Goal: Transaction & Acquisition: Book appointment/travel/reservation

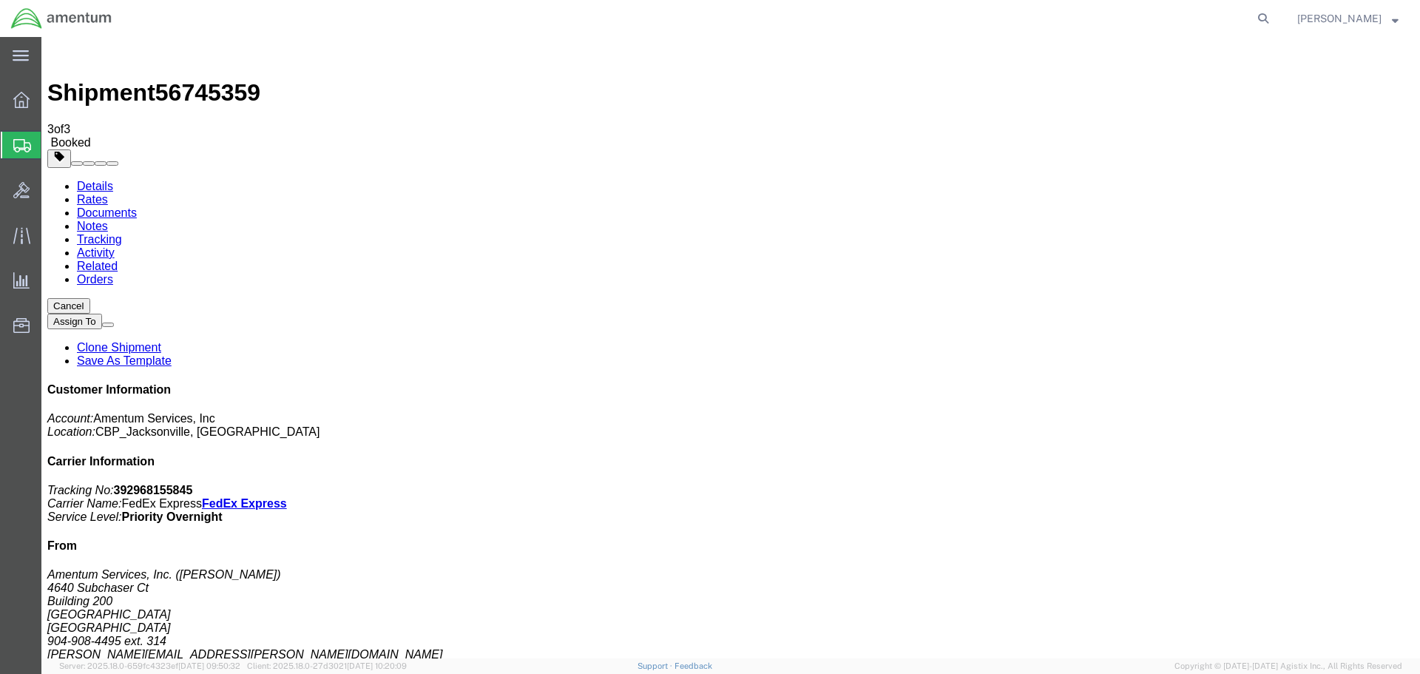
click at [193, 484] on b "392968155845" at bounding box center [153, 490] width 79 height 13
copy b "392968155845"
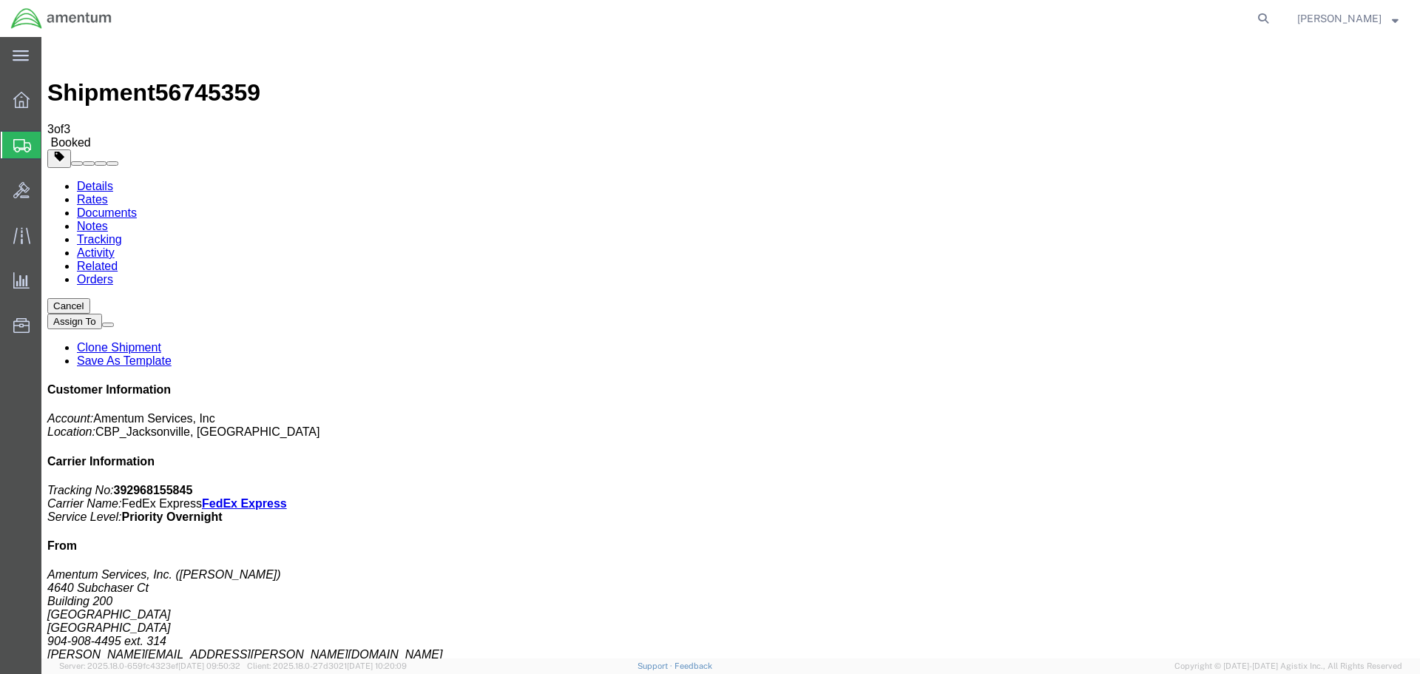
click at [18, 95] on icon at bounding box center [21, 100] width 16 height 16
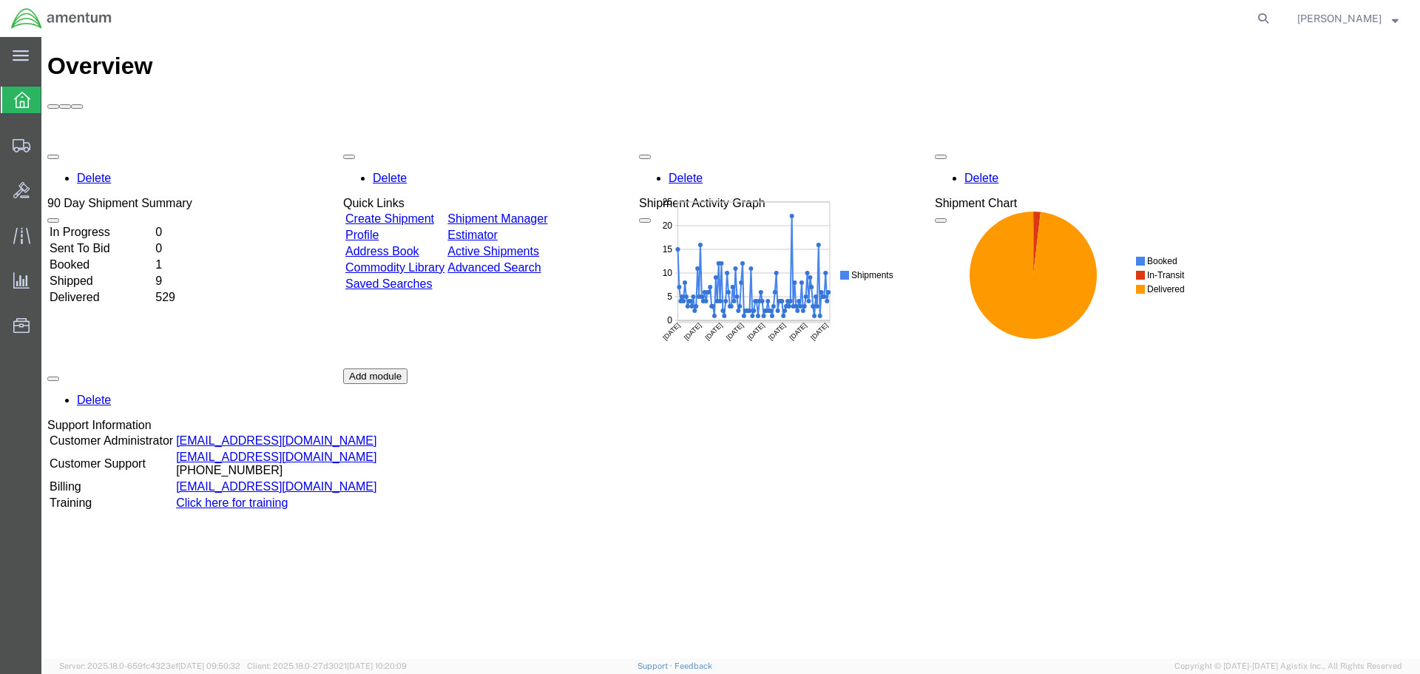
click at [547, 212] on link "Shipment Manager" at bounding box center [497, 218] width 100 height 13
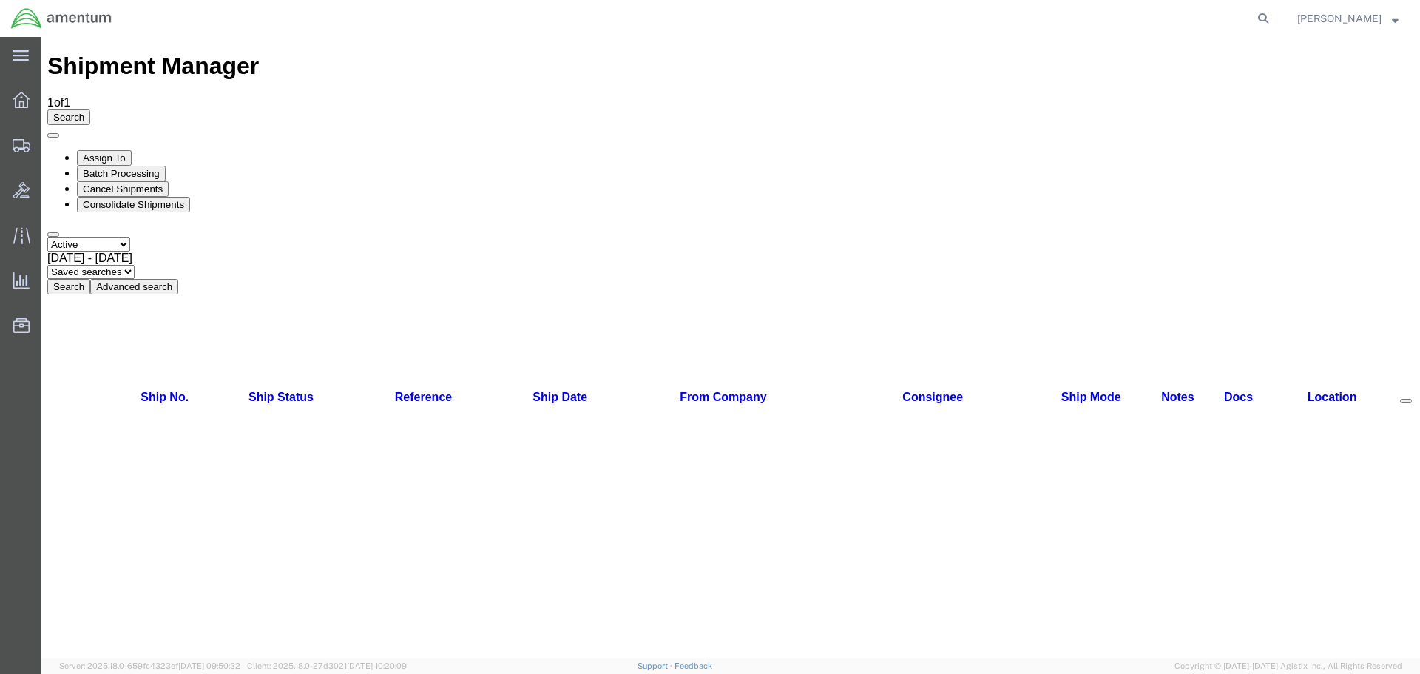
click at [105, 237] on select "Select status Active All Shipments Approved Booked Canceled Delivered Denied Ne…" at bounding box center [88, 244] width 83 height 14
select select "BOOKED"
click at [47, 237] on select "Select status Active All Shipments Approved Booked Canceled Delivered Denied Ne…" at bounding box center [88, 244] width 83 height 14
click at [90, 279] on button "Search" at bounding box center [68, 287] width 43 height 16
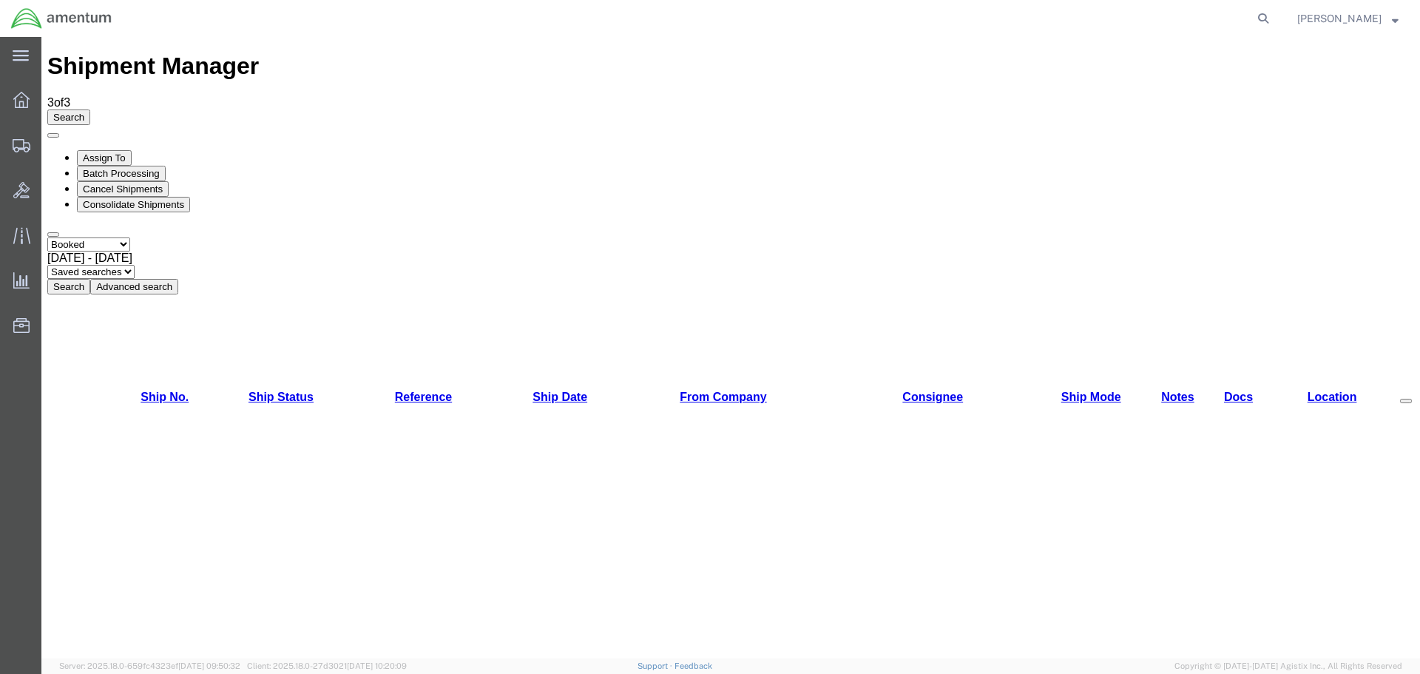
drag, startPoint x: 1239, startPoint y: 270, endPoint x: 1151, endPoint y: 275, distance: 87.4
copy li "392967761634"
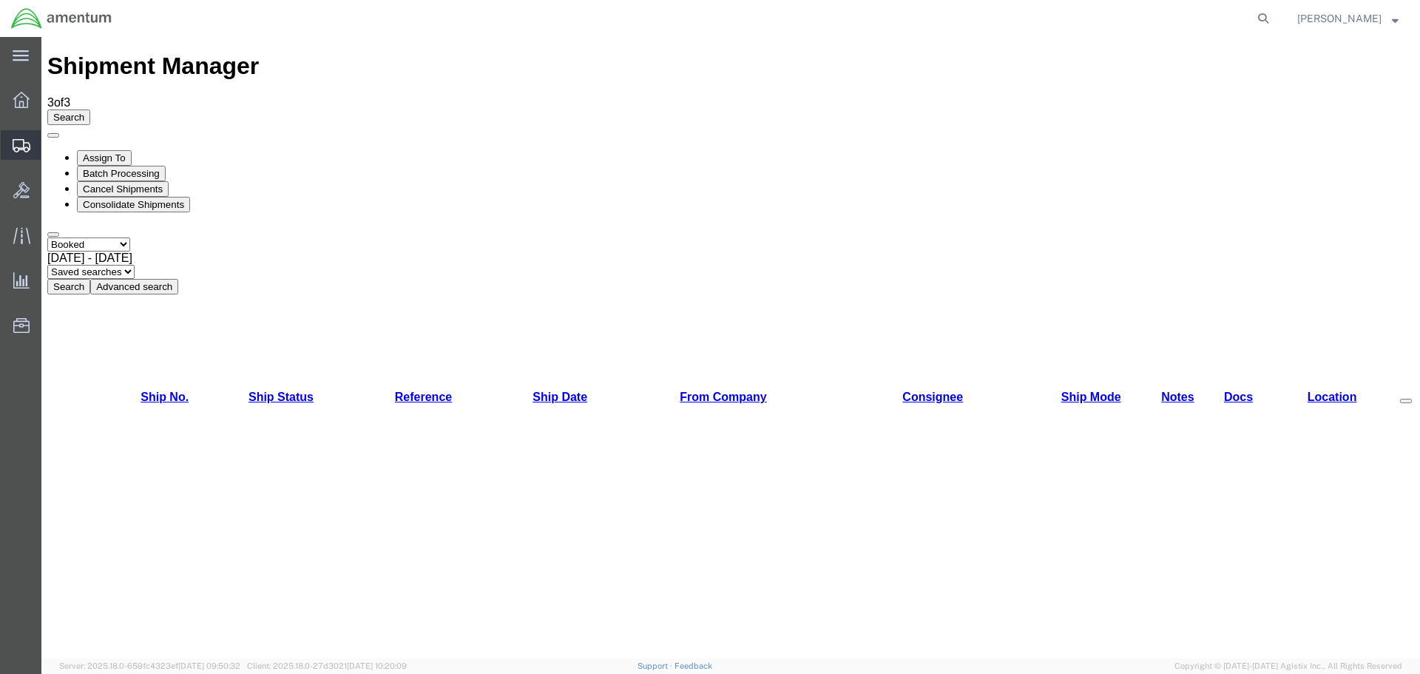
click at [0, 0] on span "Create Shipment" at bounding box center [0, 0] width 0 height 0
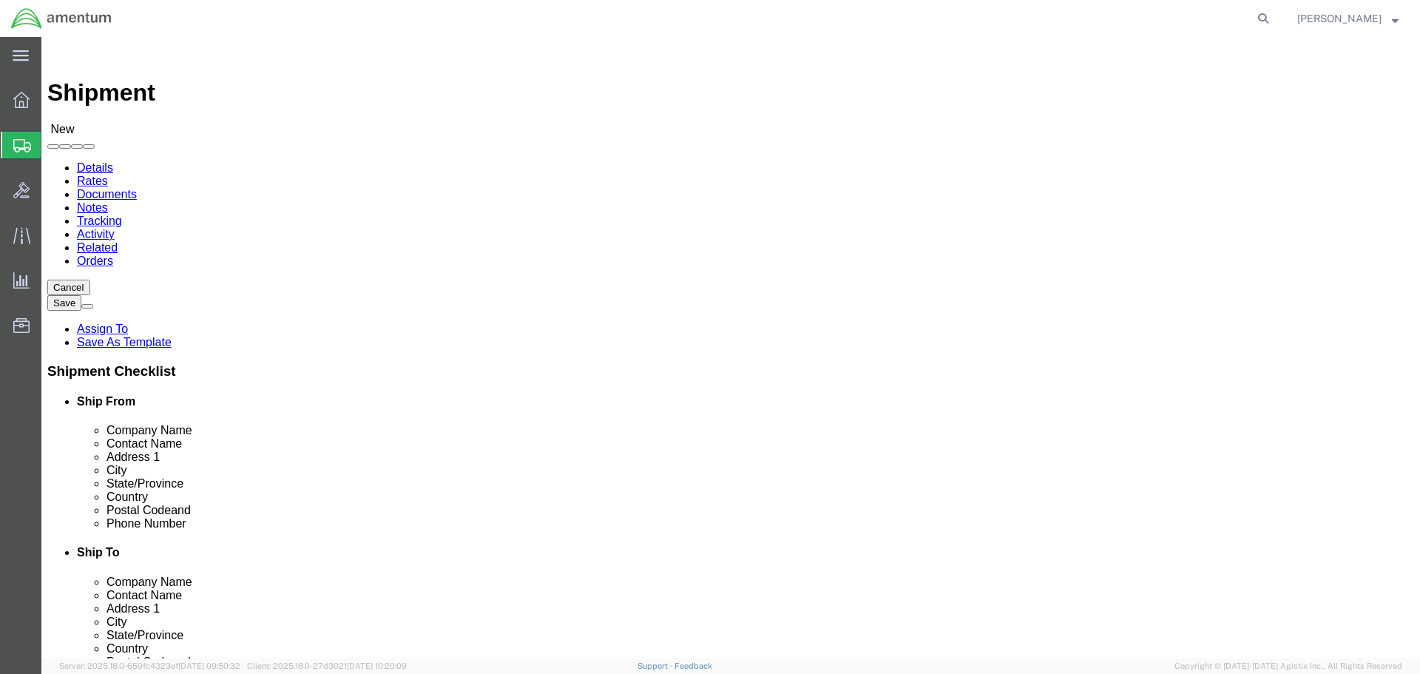
select select "MYPROFILE"
select select "FL"
drag, startPoint x: 817, startPoint y: 228, endPoint x: 833, endPoint y: 225, distance: 16.7
type input "DTM"
select select "49921"
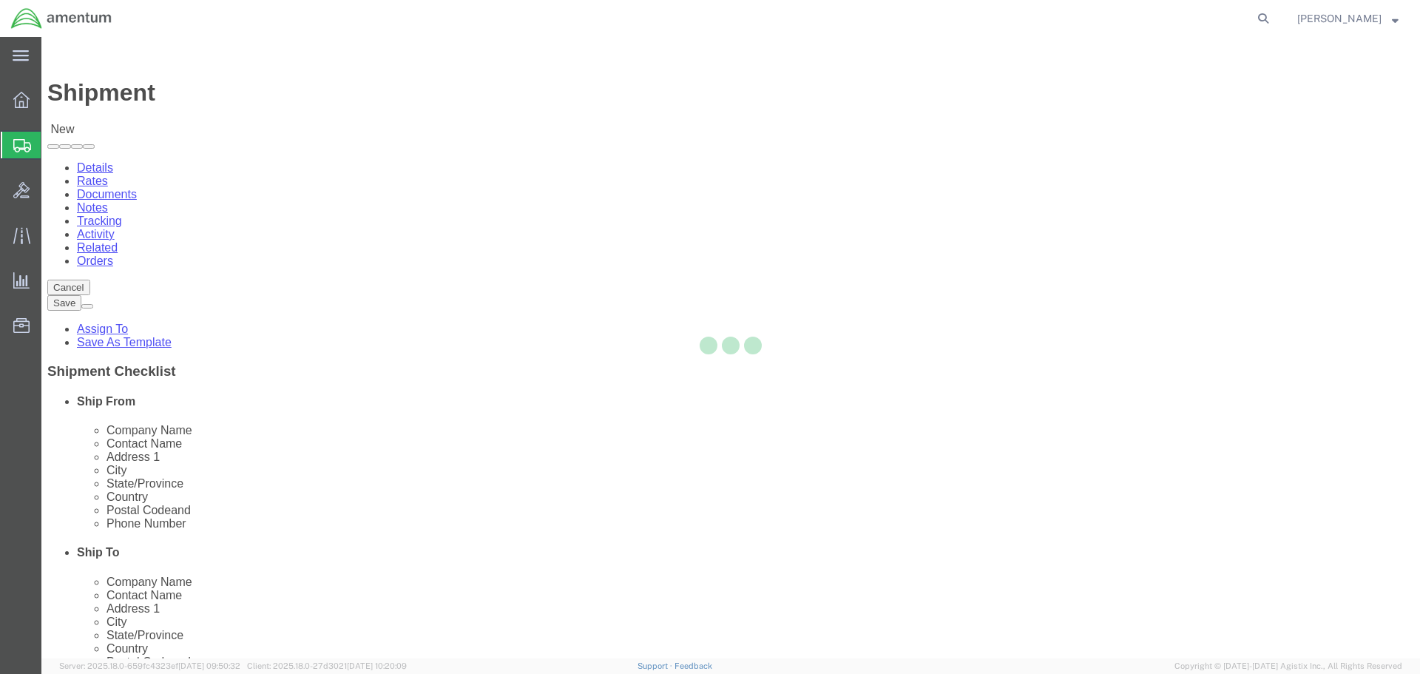
select select "MI"
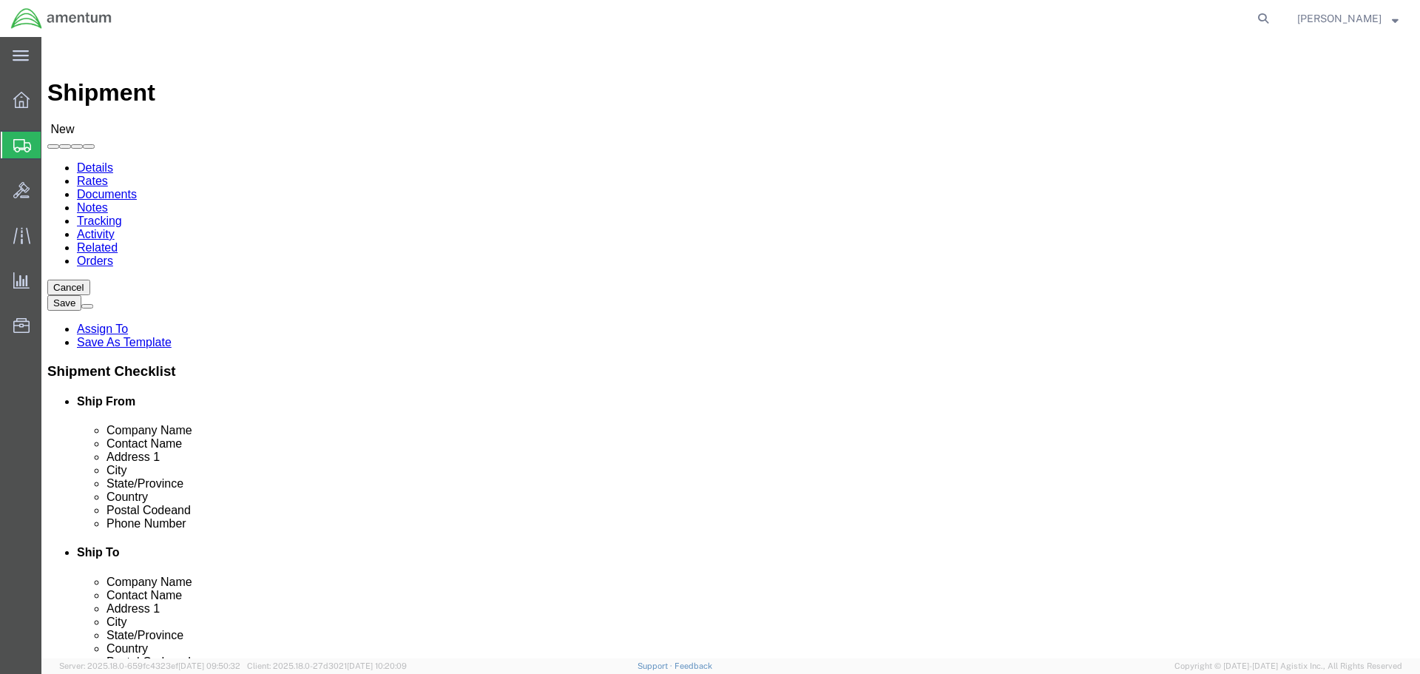
click input "text"
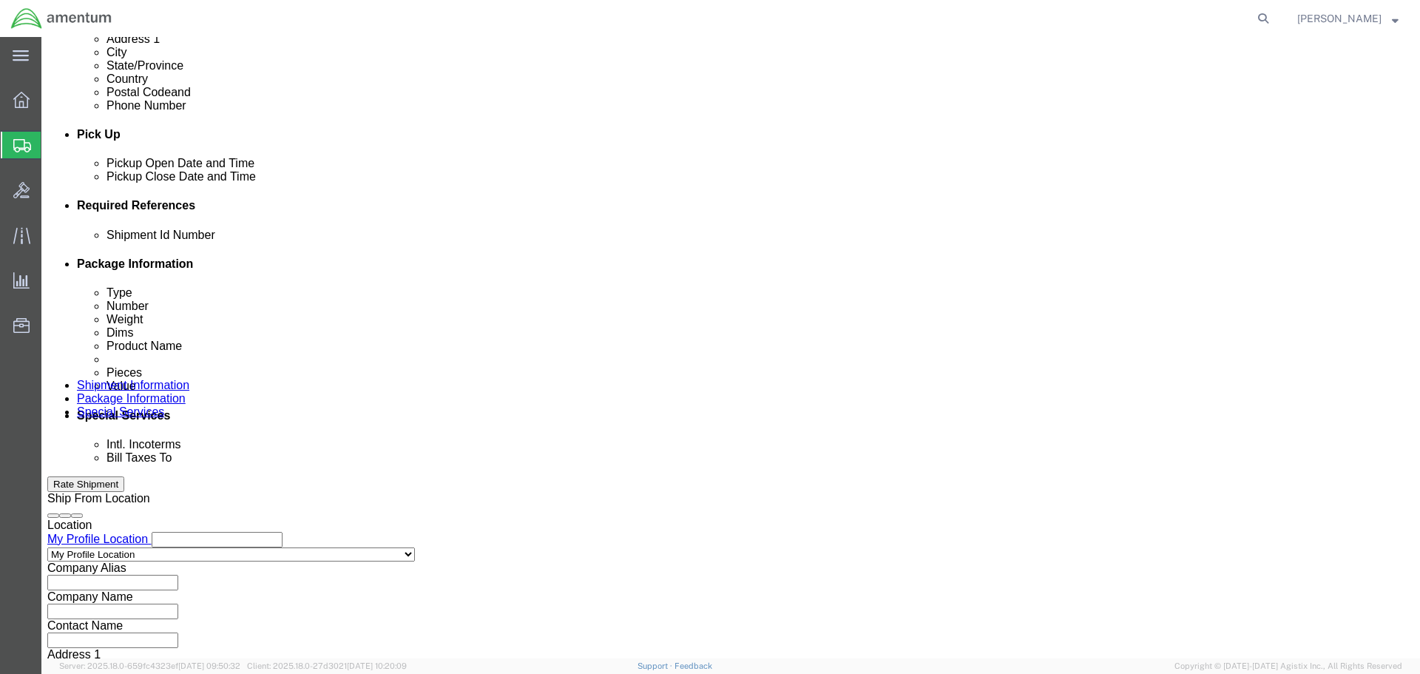
scroll to position [648, 0]
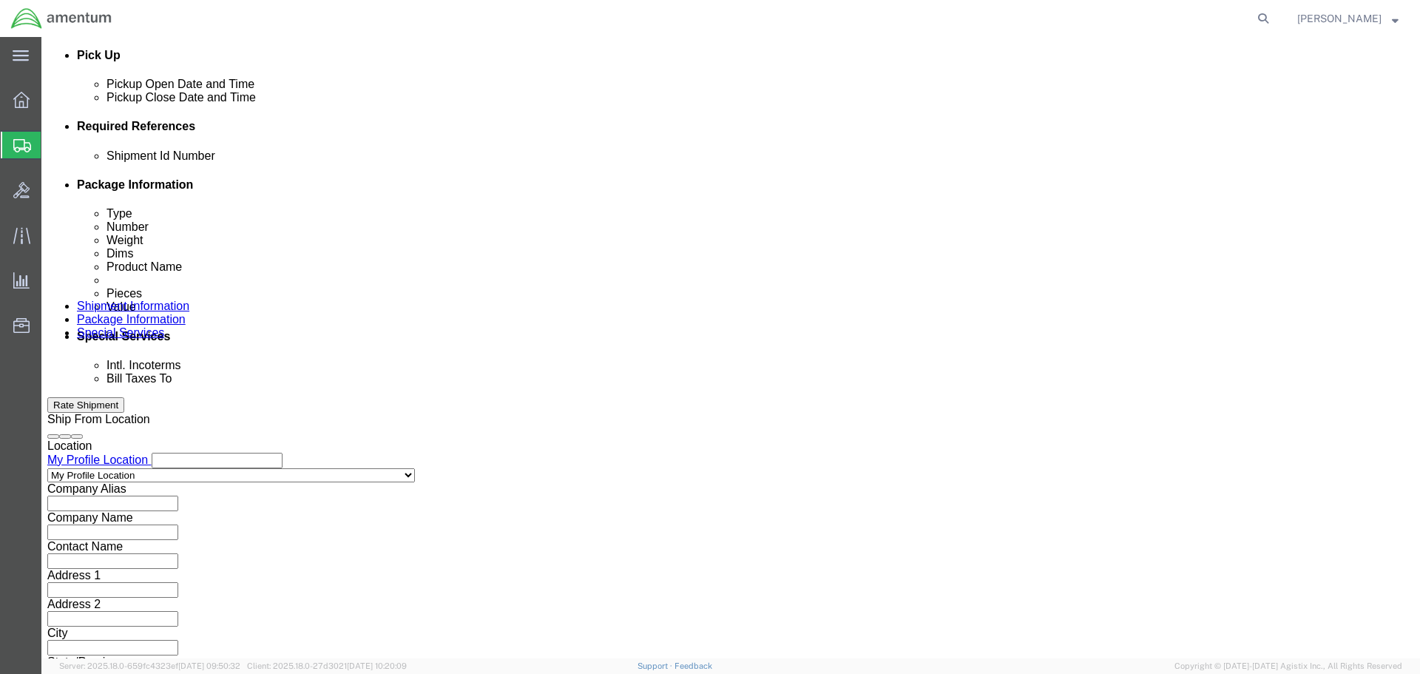
type input "314"
click input "text"
type input "NVG TO DTM"
click button "Add reference"
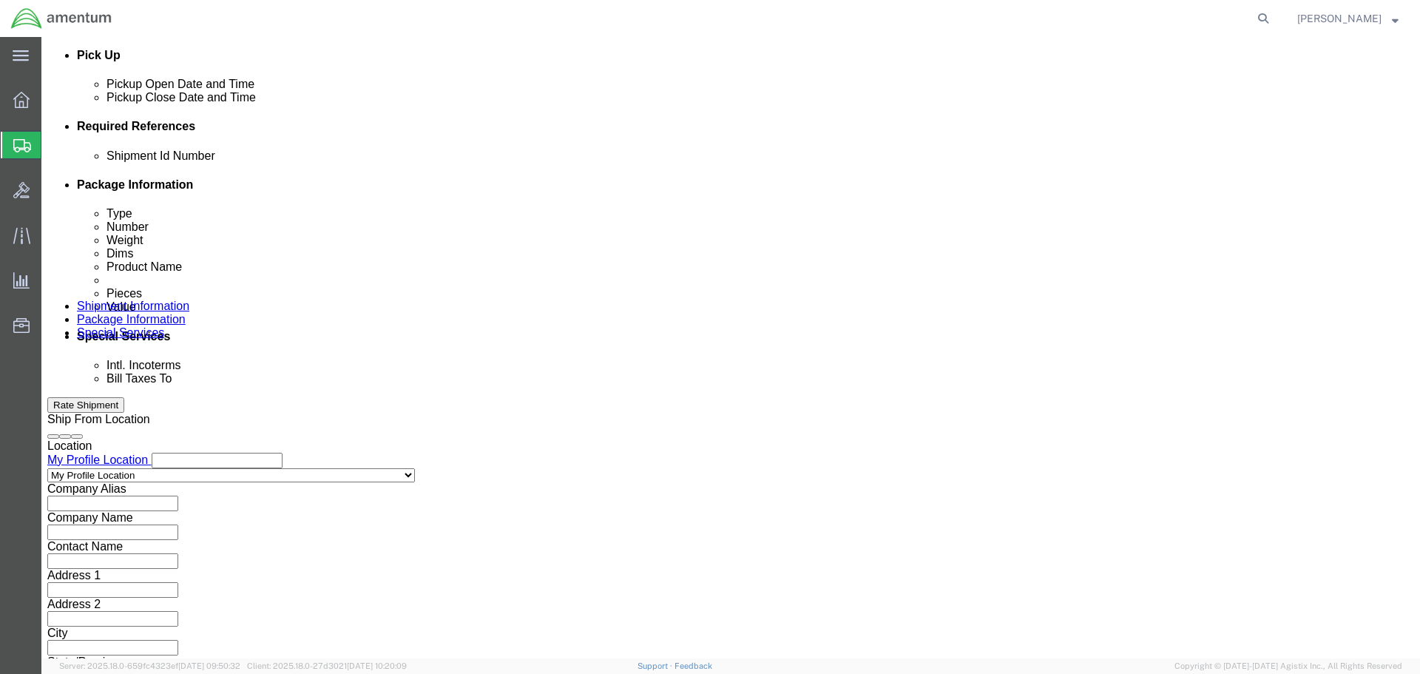
click button "Add reference"
click select "Select Account Type Activity ID Airline Appointment Number ASN Batch Request # …"
select select "PROJNUM"
click select "Select Account Type Activity ID Airline Appointment Number ASN Batch Request # …"
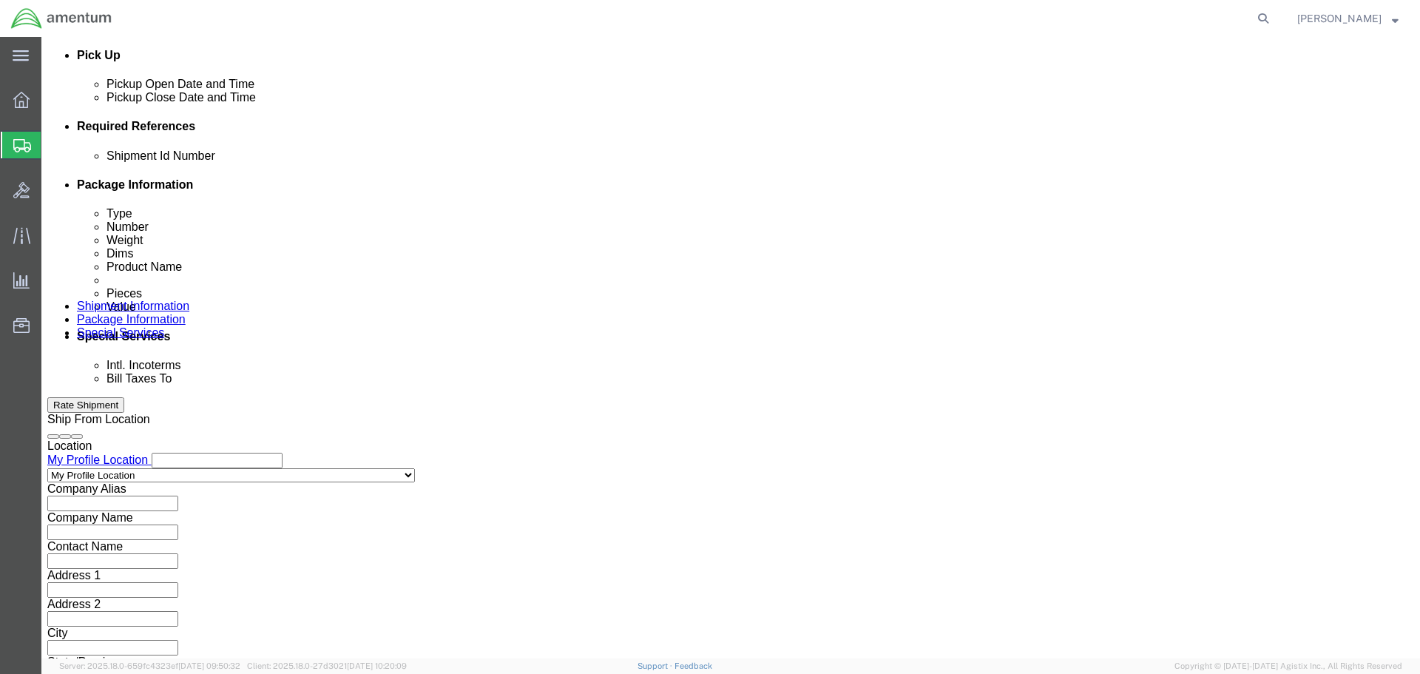
type input "6118.03.03.2219.000.SER.0000"
select select "DEPT"
type input "CBP"
select select "CUSTREF"
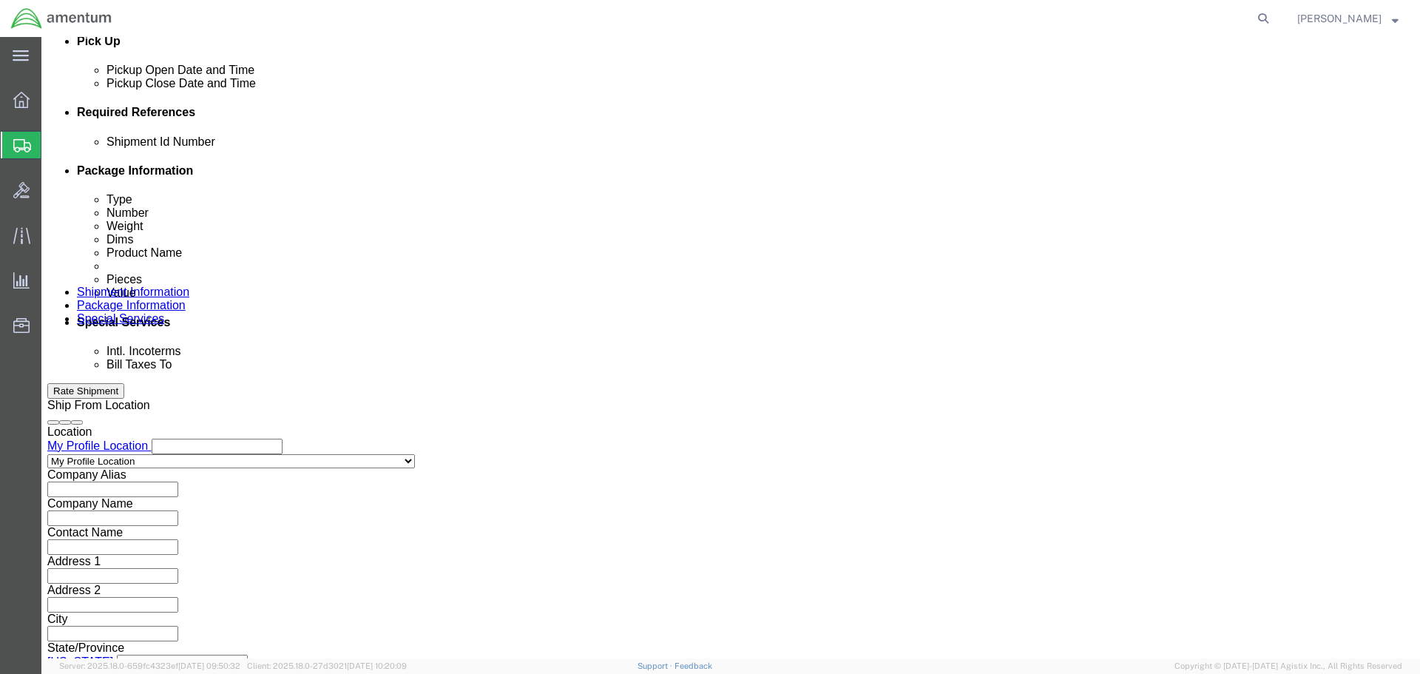
scroll to position [677, 0]
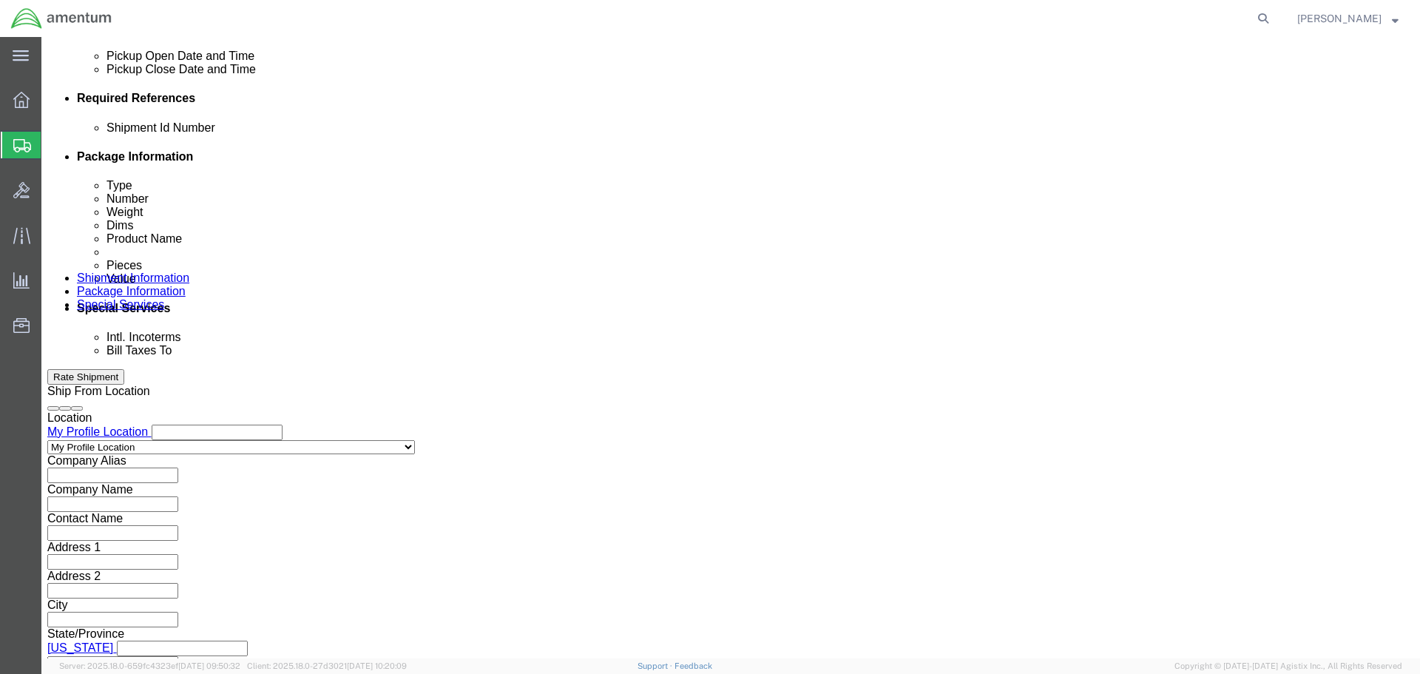
type input "NVG"
click button "Continue"
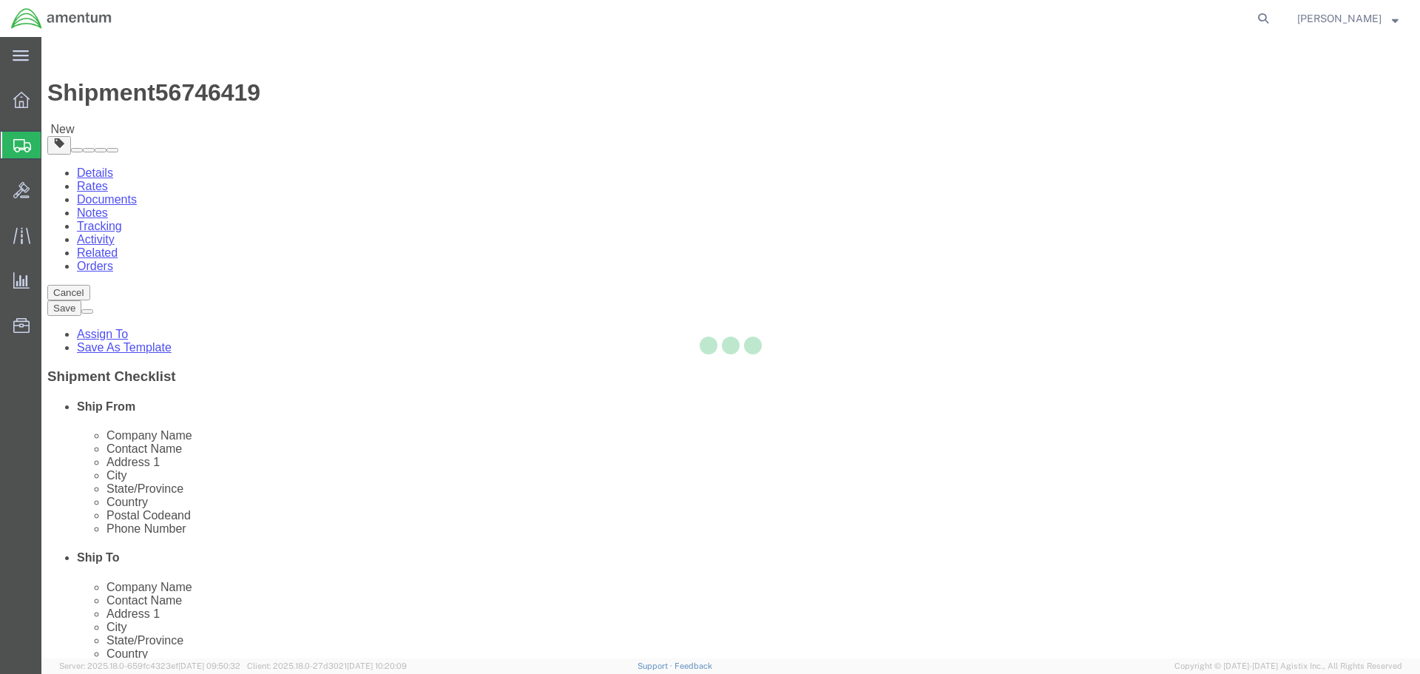
select select "CBOX"
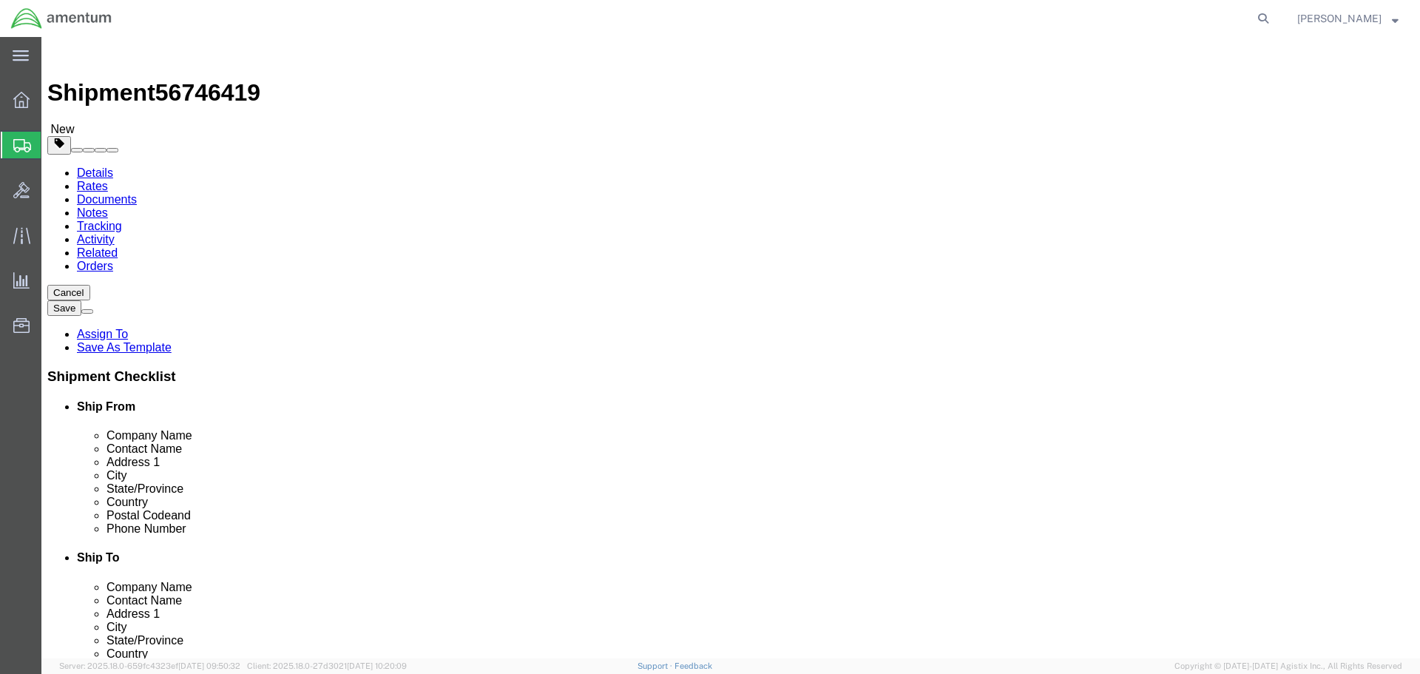
click input "text"
type input "16"
type input "15"
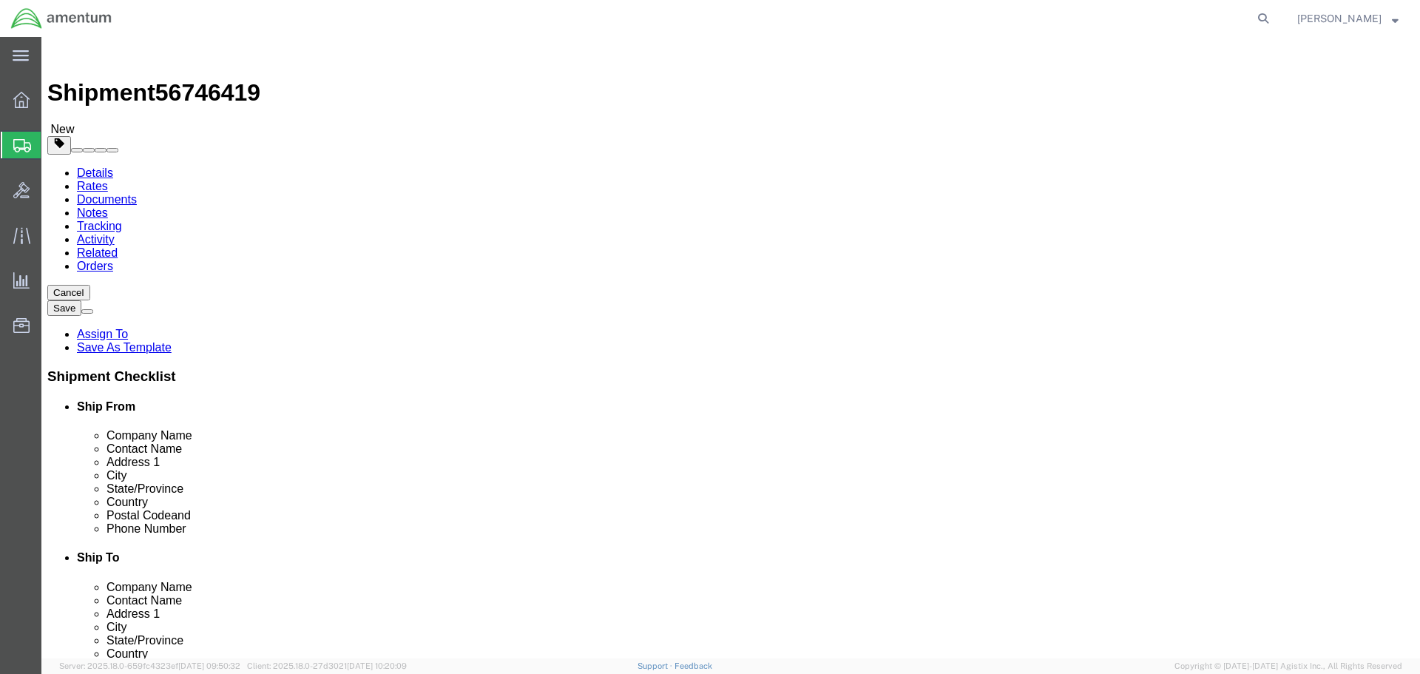
click link "Add Content"
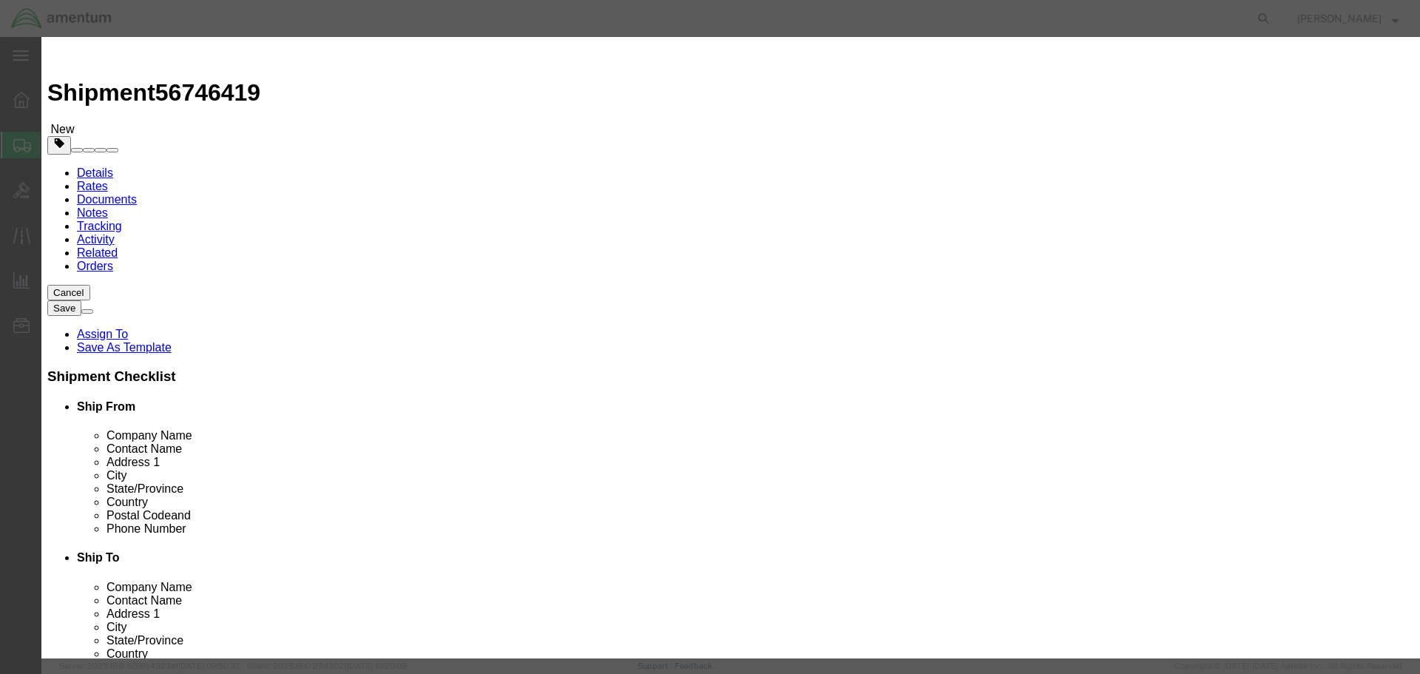
click input "text"
type input "NVG"
type input "5"
type input "1"
type input "50000"
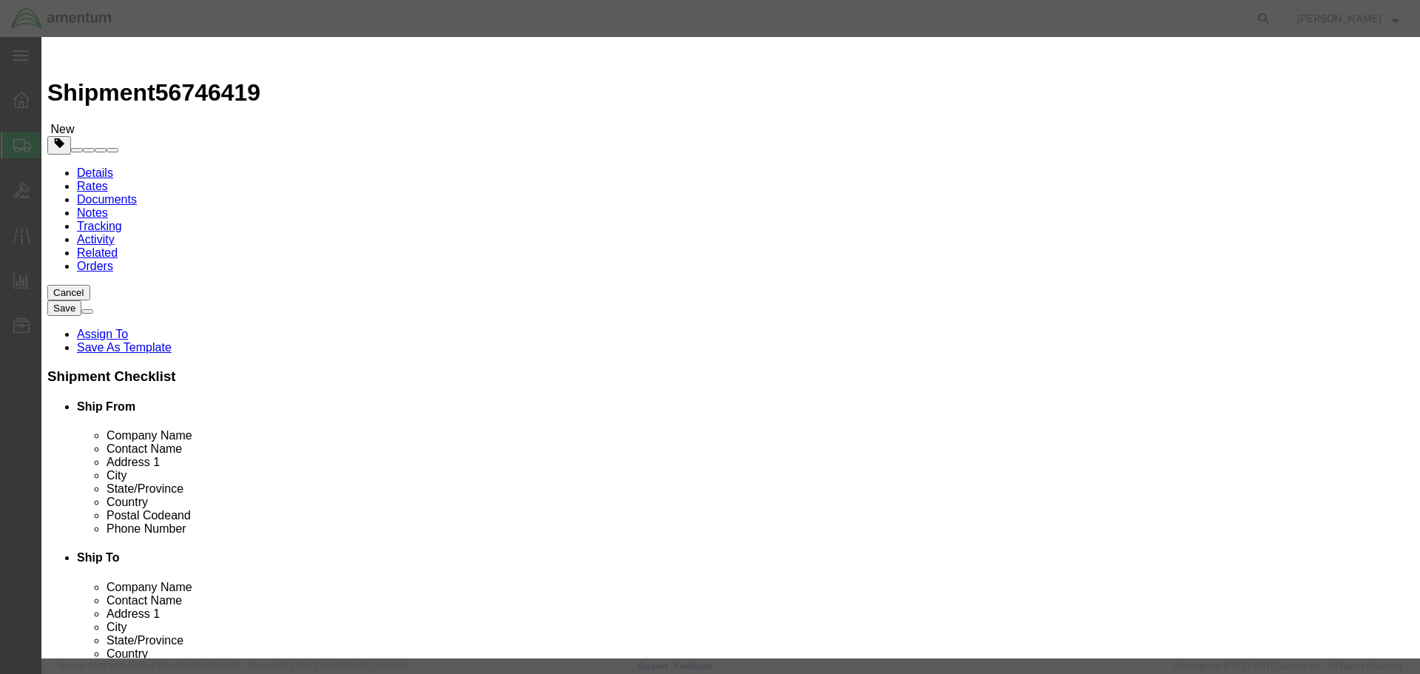
click button "Save & Close"
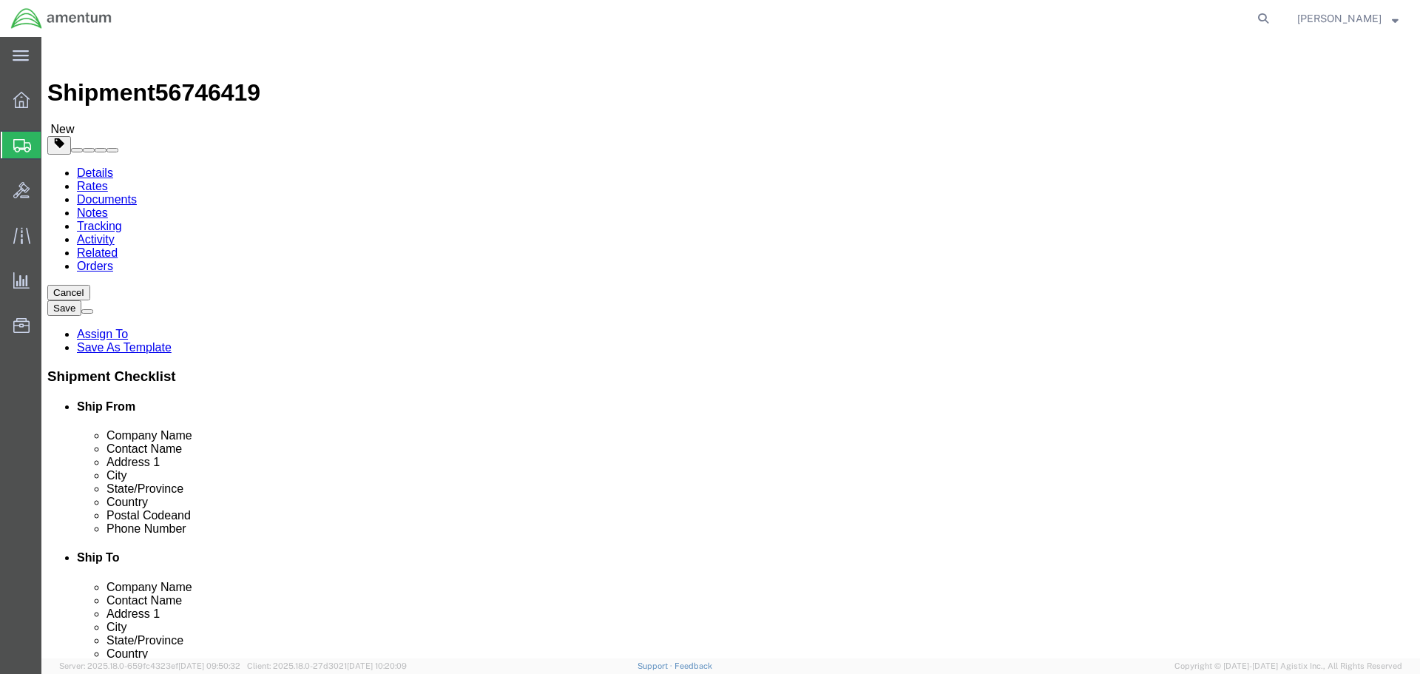
click button "Rate Shipment"
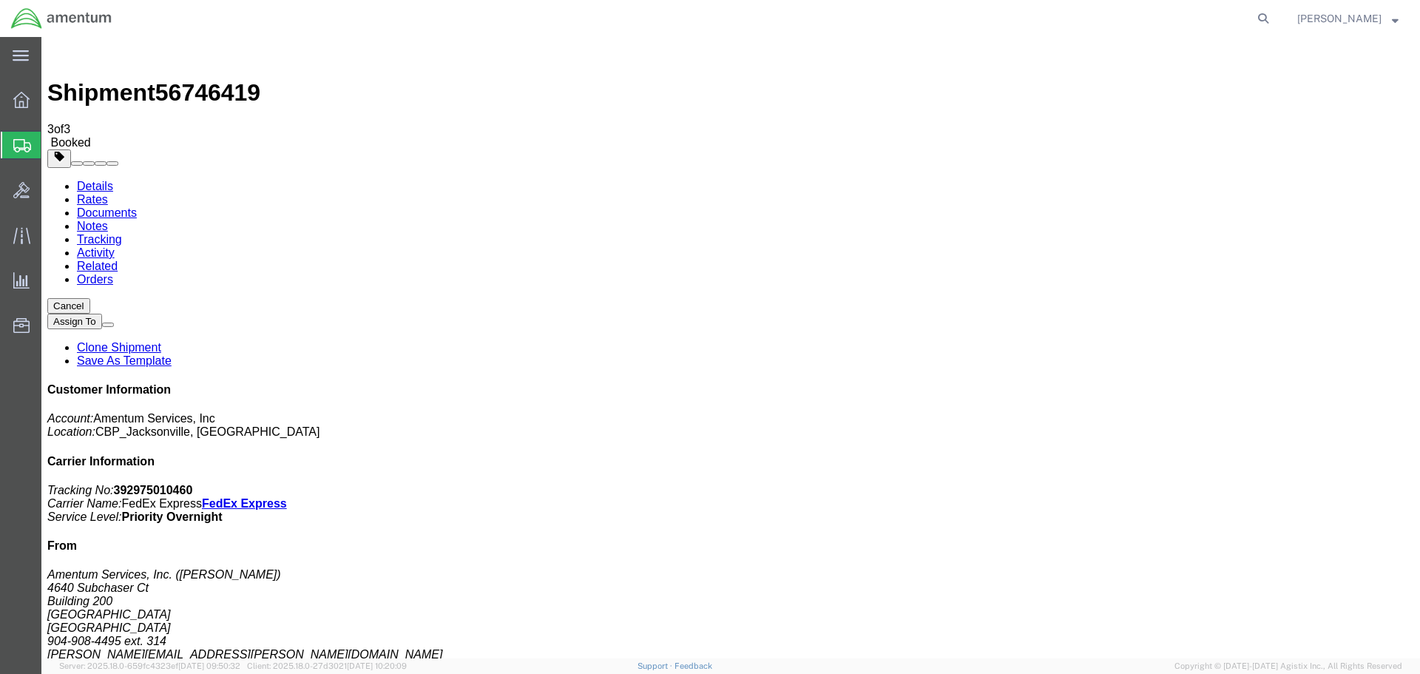
checkbox input "true"
click at [193, 484] on b "392975010460" at bounding box center [153, 490] width 79 height 13
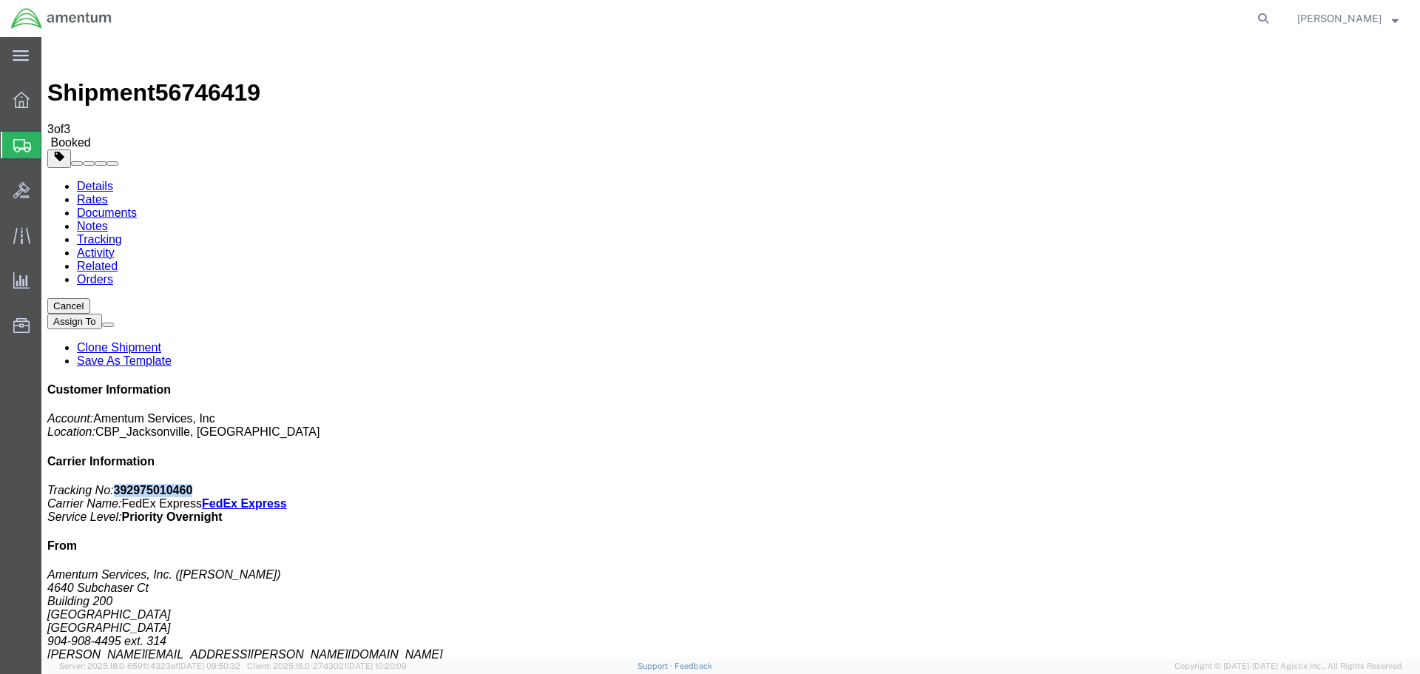
copy b "392975010460"
click at [0, 0] on span "Shipment Manager" at bounding box center [0, 0] width 0 height 0
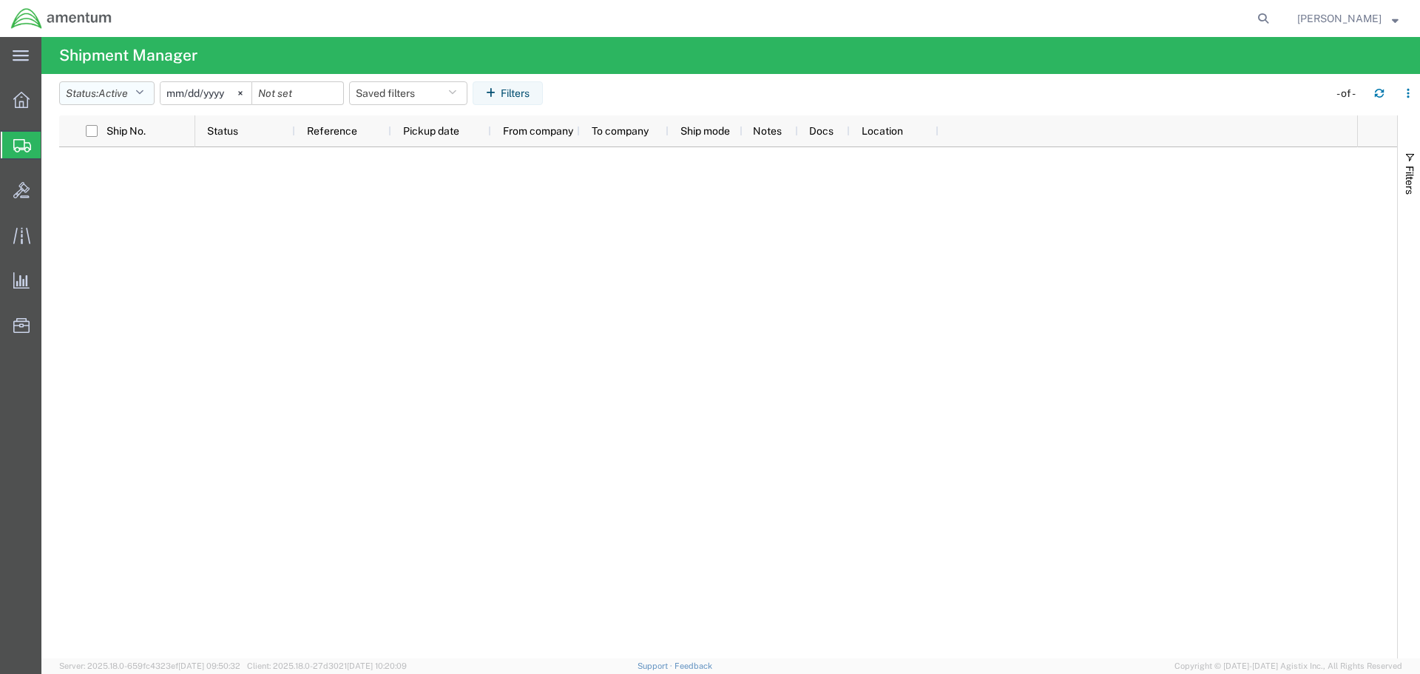
click at [142, 91] on icon "button" at bounding box center [139, 93] width 8 height 10
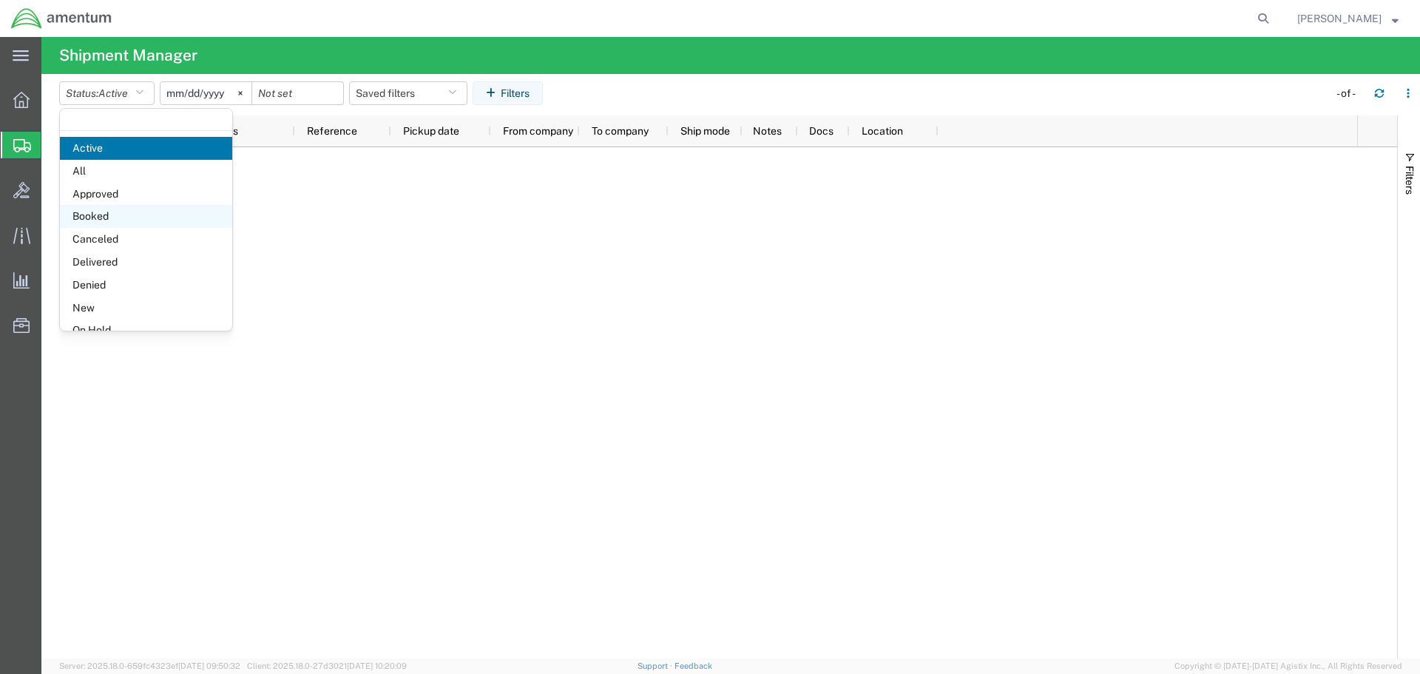
click at [107, 215] on span "Booked" at bounding box center [146, 216] width 172 height 23
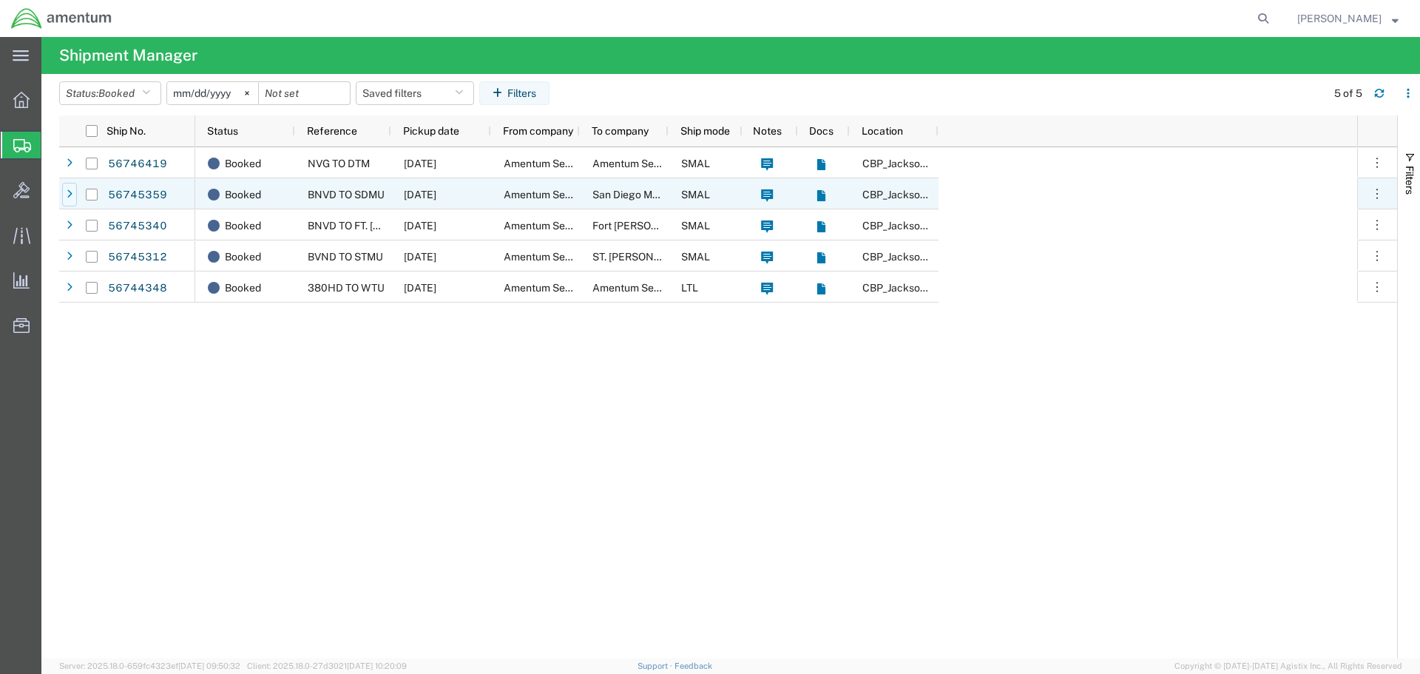
click at [72, 192] on div at bounding box center [69, 195] width 15 height 24
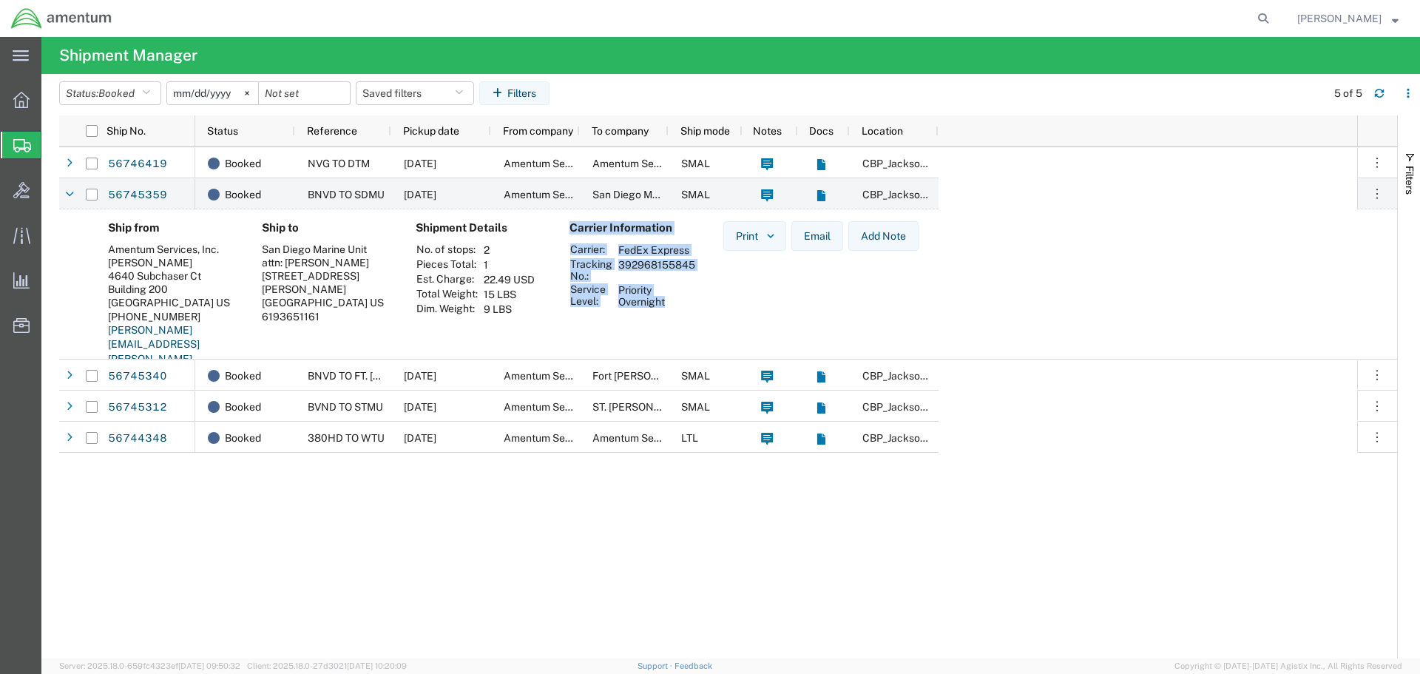
drag, startPoint x: 668, startPoint y: 302, endPoint x: 568, endPoint y: 254, distance: 111.1
click at [568, 254] on div "Carrier Information Carrier: FedEx Express Tracking No.: 392968155845 Service L…" at bounding box center [635, 306] width 154 height 170
copy div "Carrier Information Carrier: FedEx Express Tracking No.: 392968155845 Service L…"
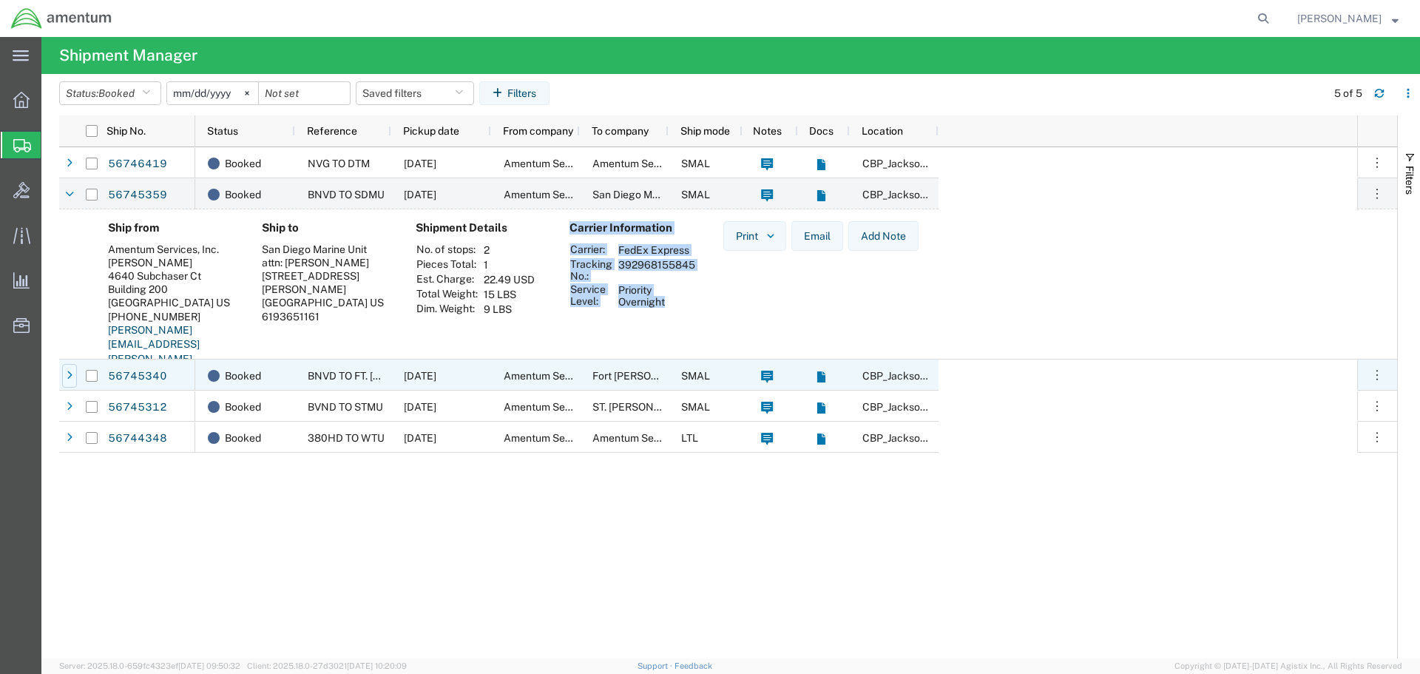
click at [72, 376] on icon at bounding box center [70, 375] width 6 height 10
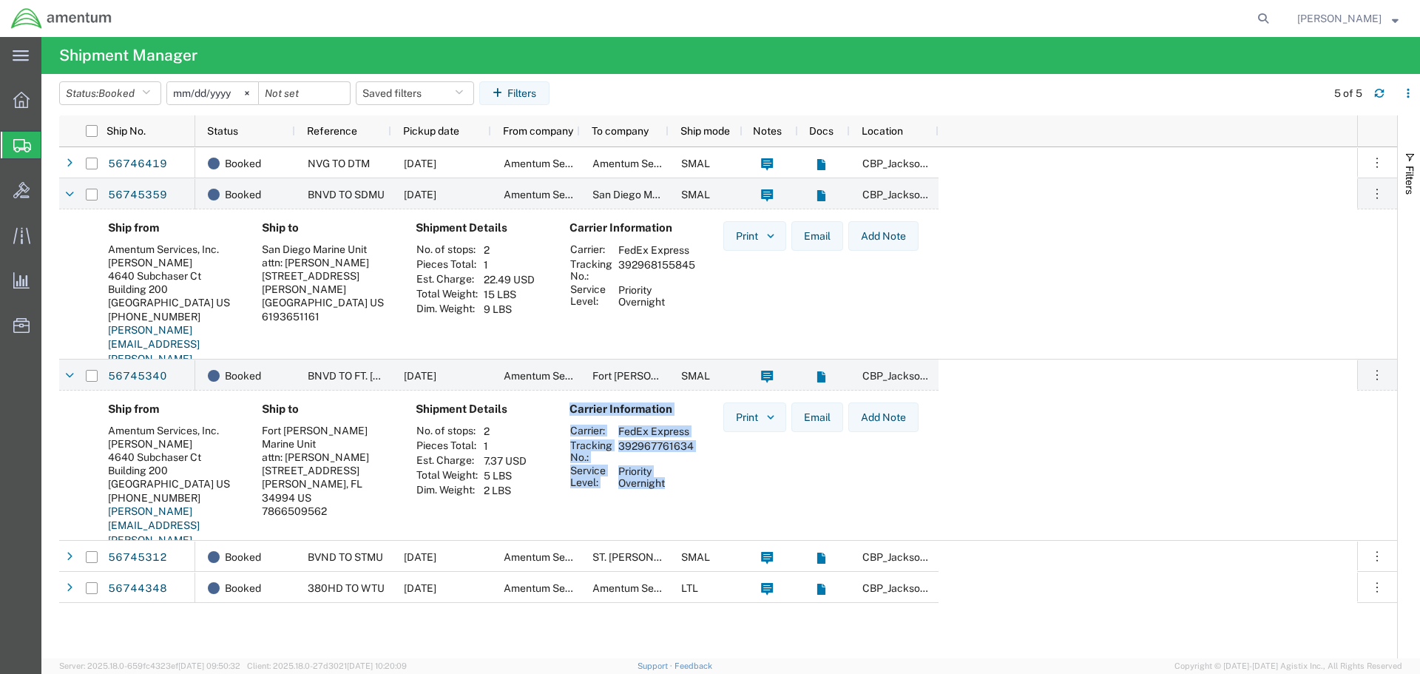
drag, startPoint x: 666, startPoint y: 485, endPoint x: 567, endPoint y: 438, distance: 109.5
click at [567, 438] on div "Carrier Information Carrier: FedEx Express Tracking No.: 392967761634 Service L…" at bounding box center [635, 487] width 154 height 170
copy div "Carrier Information Carrier: FedEx Express Tracking No.: 392967761634 Service L…"
click at [1231, 480] on div "Ship from Amentum Services, Inc. [PERSON_NAME] [STREET_ADDRESS] [PHONE_NUMBER] …" at bounding box center [740, 487] width 1289 height 170
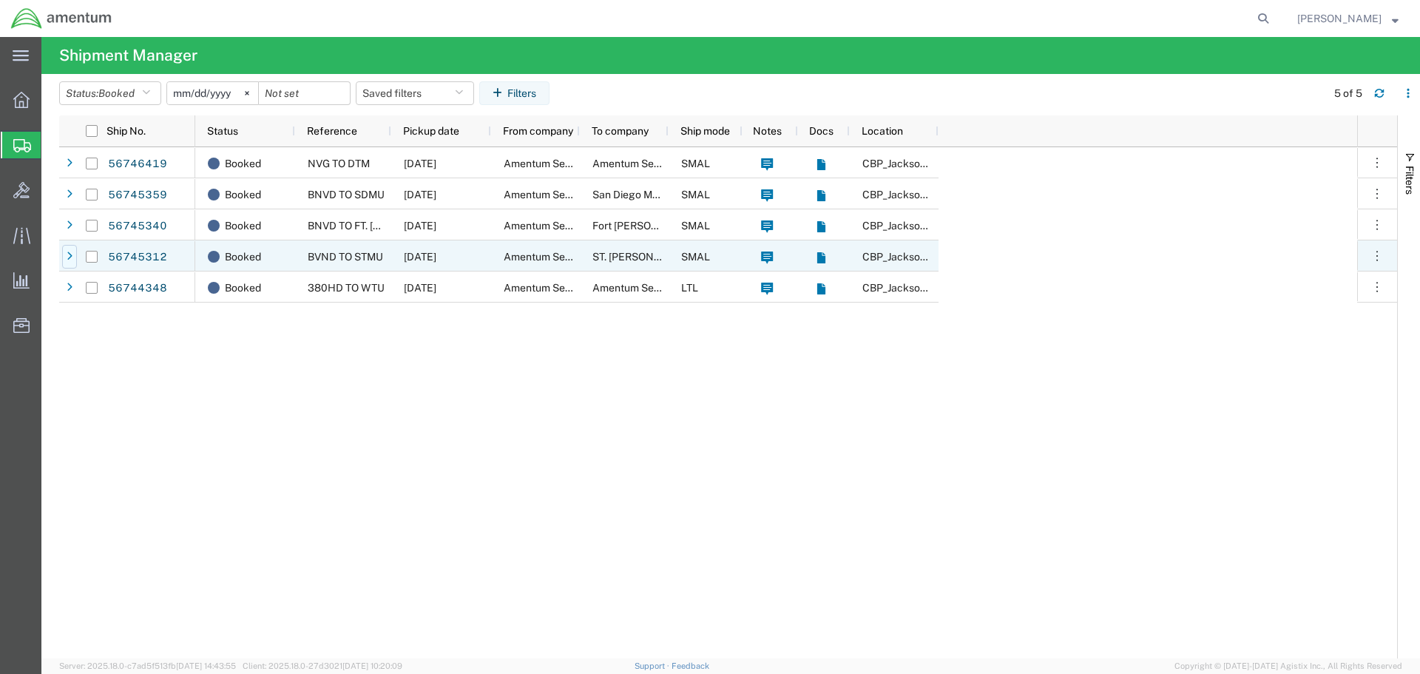
click at [70, 257] on icon at bounding box center [70, 256] width 6 height 10
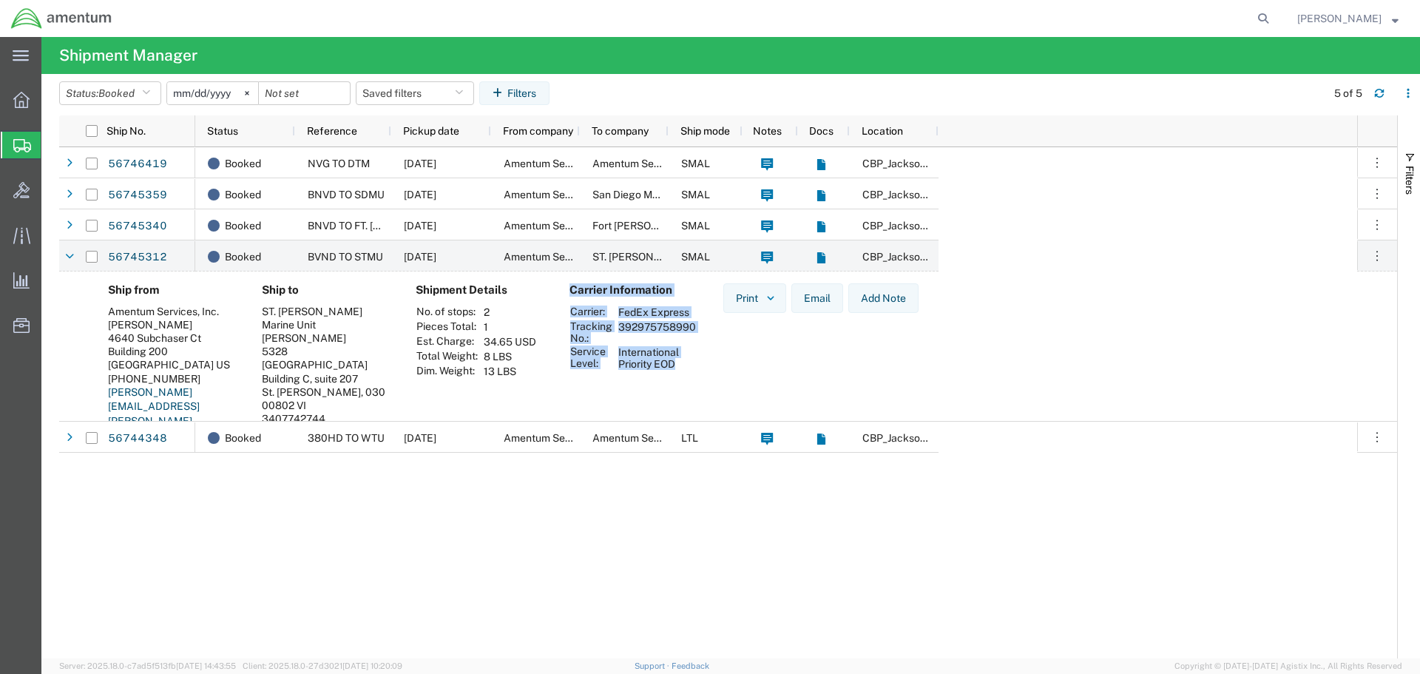
drag, startPoint x: 683, startPoint y: 367, endPoint x: 567, endPoint y: 309, distance: 129.0
click at [567, 309] on div "Carrier Information Carrier: FedEx Express Tracking No.: 392975758990 Service L…" at bounding box center [635, 368] width 154 height 170
copy div "Carrier Information Carrier: FedEx Express Tracking No.: 392975758990 Service L…"
drag, startPoint x: 679, startPoint y: 362, endPoint x: 683, endPoint y: 393, distance: 32.0
click at [679, 362] on td "International Priority EOD" at bounding box center [657, 358] width 88 height 27
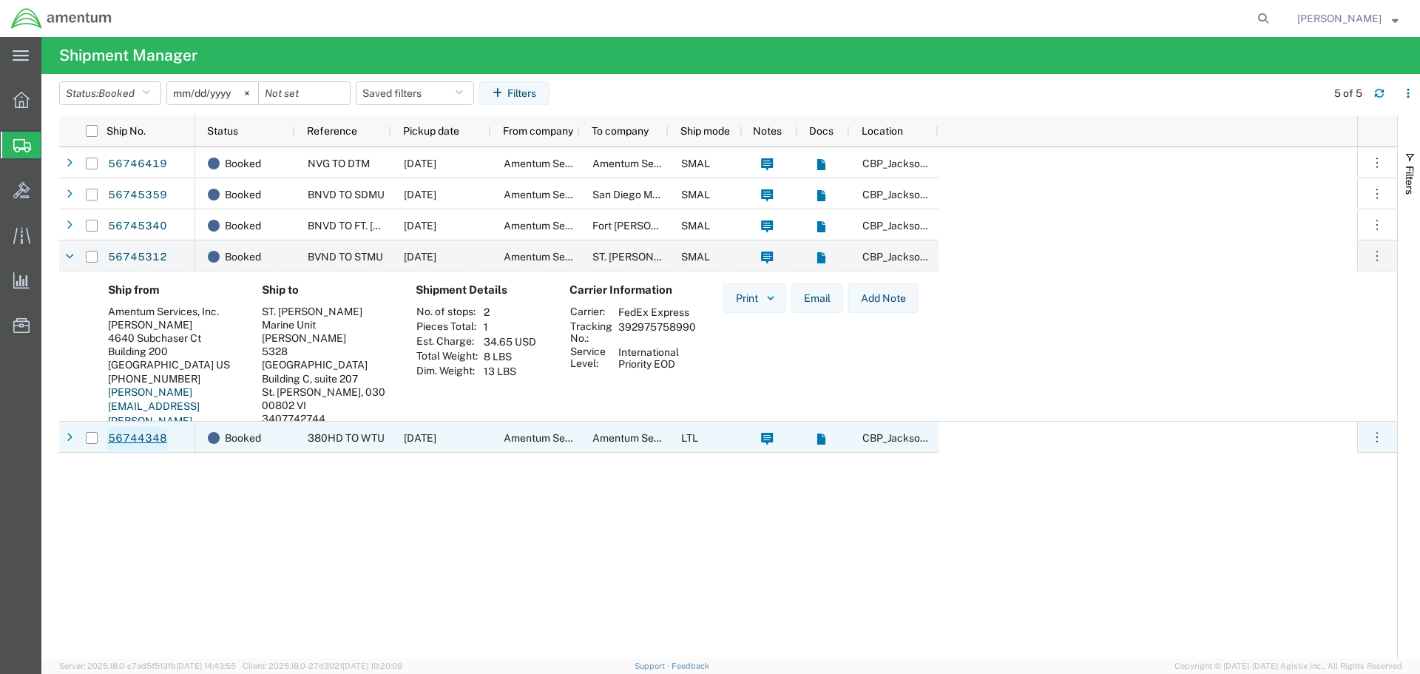
click at [140, 436] on link "56744348" at bounding box center [137, 439] width 61 height 24
